Goal: Information Seeking & Learning: Learn about a topic

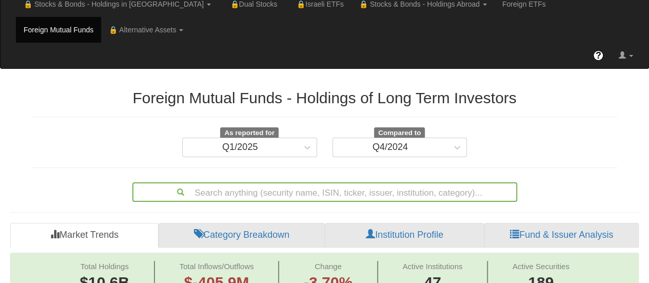
scroll to position [51, 0]
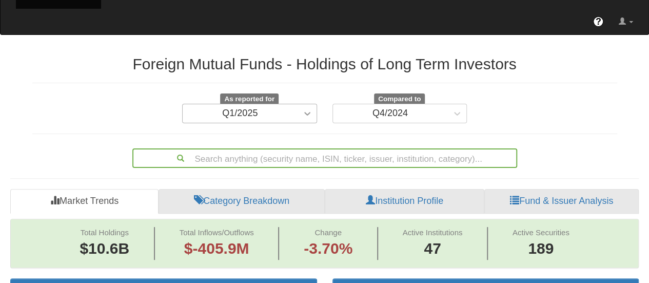
click at [307, 123] on div "Q1/2025" at bounding box center [249, 113] width 135 height 19
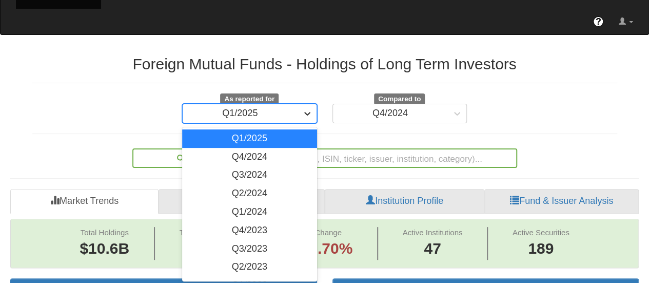
scroll to position [71, 0]
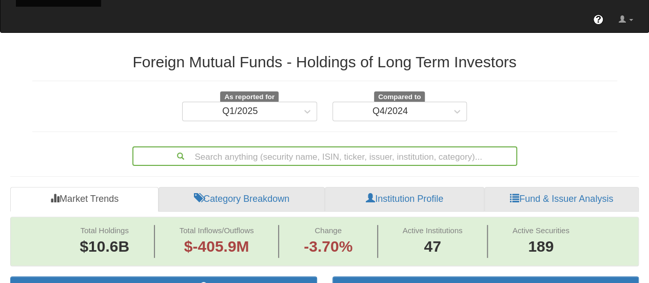
click at [590, 107] on div "As reported for Q1/2025 Compared to Q4/2024" at bounding box center [325, 106] width 600 height 30
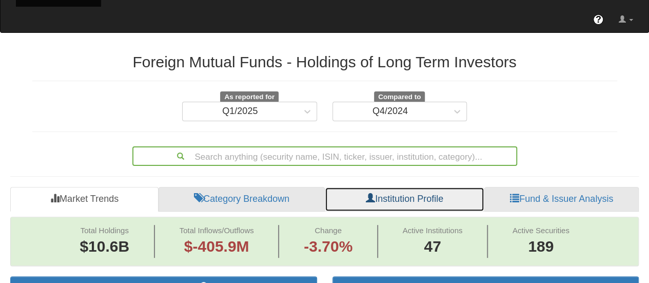
click at [404, 195] on link "Institution Profile" at bounding box center [405, 199] width 160 height 25
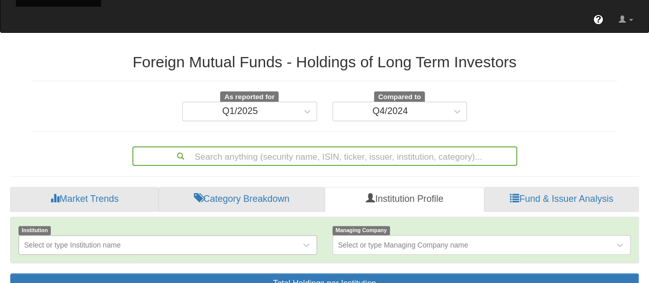
click at [247, 237] on div "Select or type Institution name" at bounding box center [167, 244] width 299 height 19
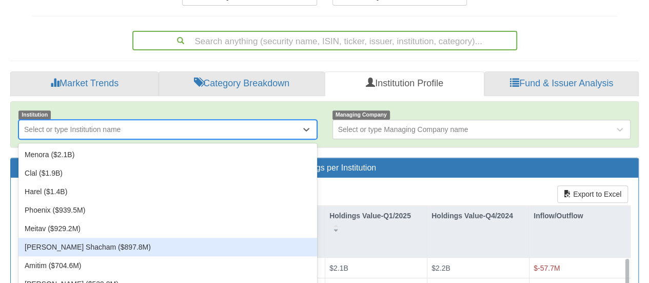
scroll to position [203, 0]
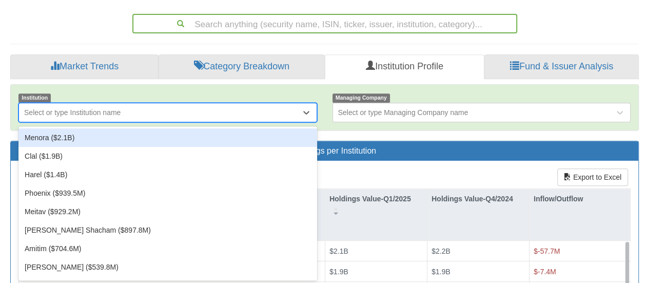
click at [56, 137] on div "Menora ($2.1B)" at bounding box center [167, 137] width 299 height 18
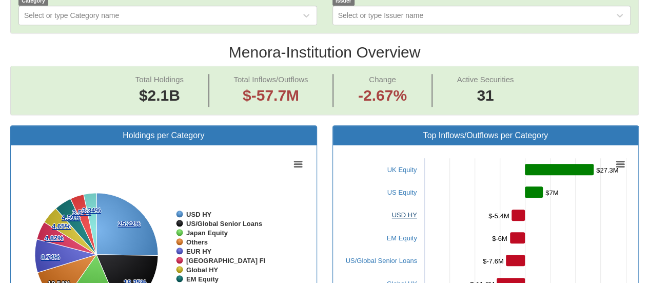
scroll to position [402, 0]
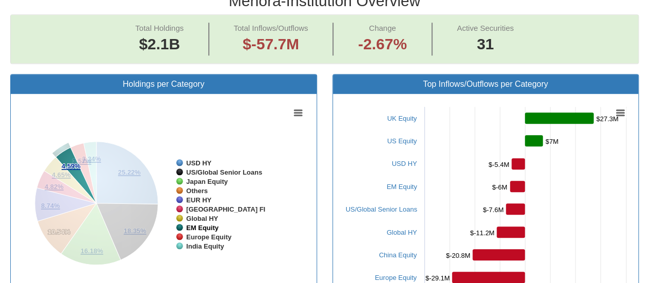
click at [203, 225] on tspan "EM Equity" at bounding box center [202, 228] width 33 height 8
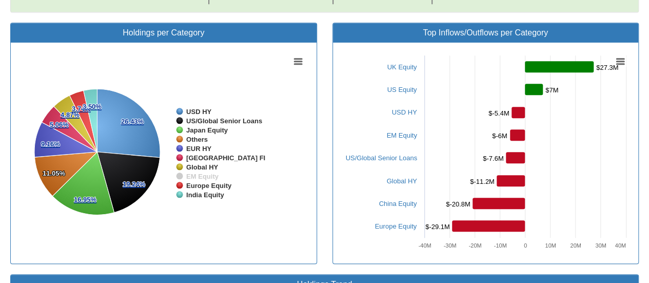
scroll to position [197, 0]
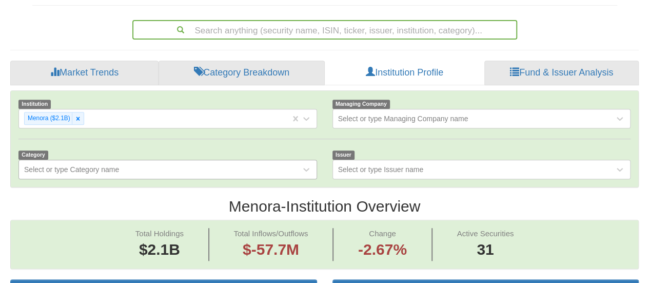
click at [170, 162] on div "Select or type Category name" at bounding box center [167, 169] width 299 height 19
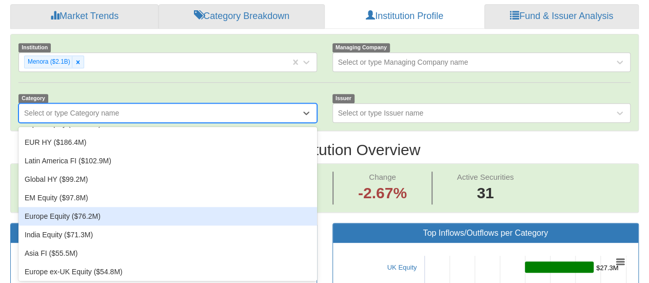
scroll to position [103, 0]
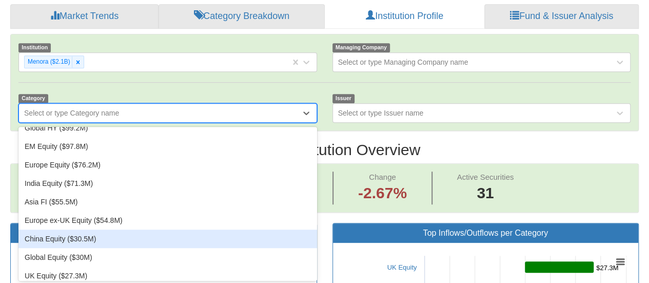
click at [41, 237] on div "China Equity ($30.5M)" at bounding box center [167, 238] width 299 height 18
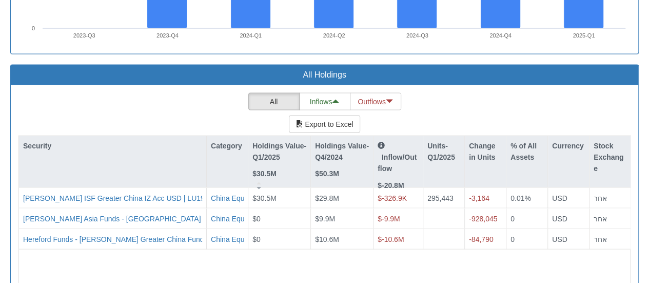
scroll to position [864, 0]
